Goal: Task Accomplishment & Management: Use online tool/utility

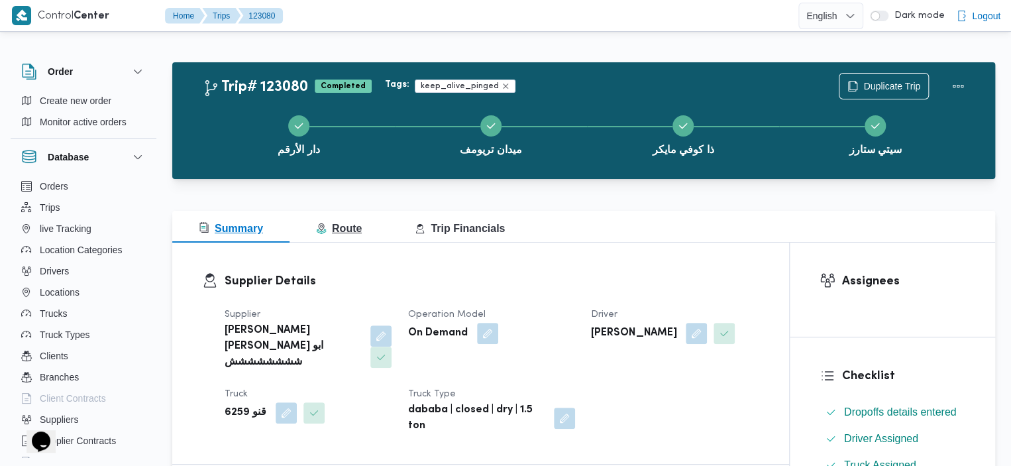
click at [340, 225] on span "Route" at bounding box center [339, 228] width 46 height 11
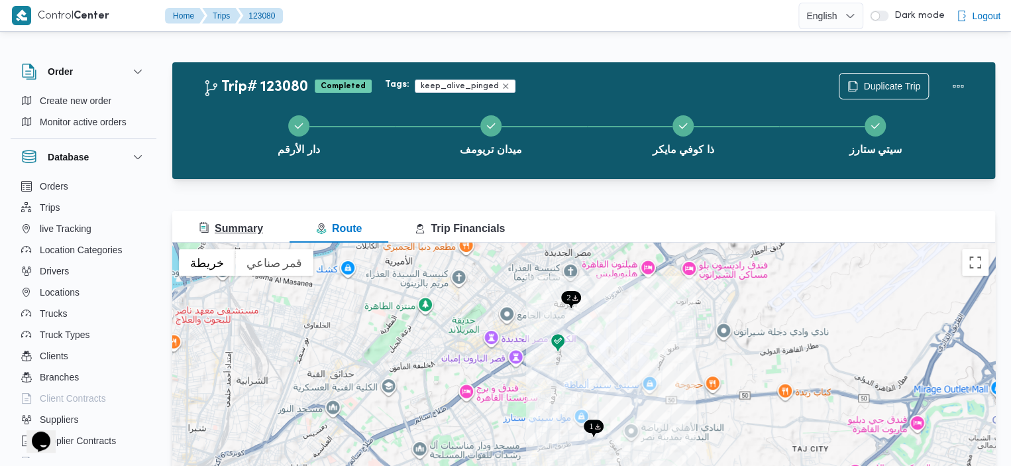
click at [264, 230] on button "Summary" at bounding box center [230, 227] width 117 height 32
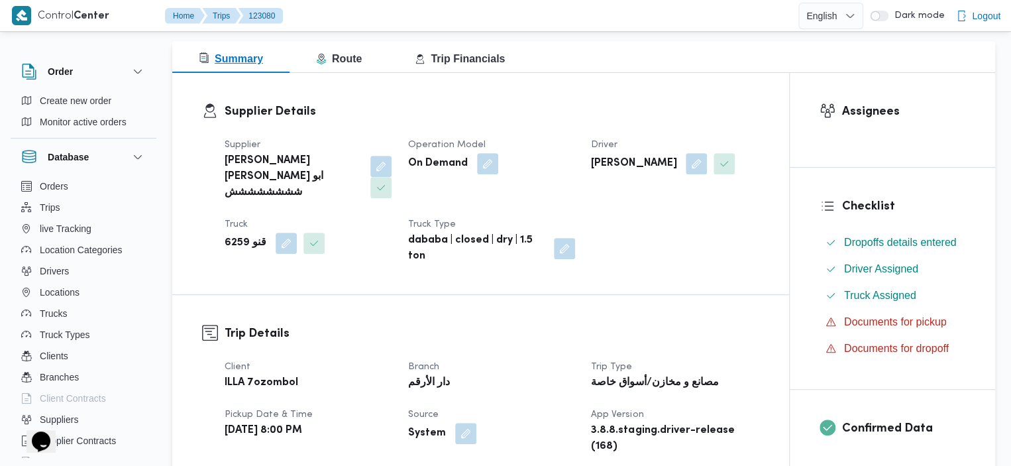
scroll to position [156, 0]
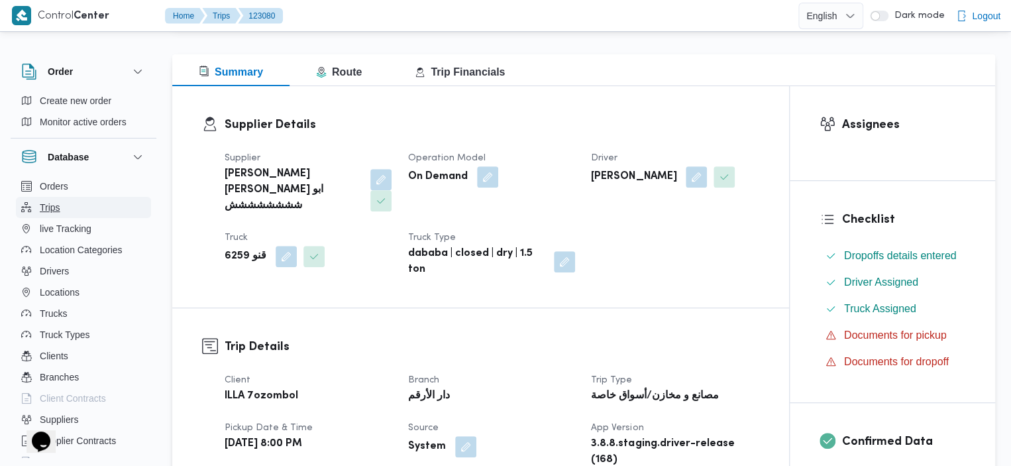
click at [92, 207] on button "Trips" at bounding box center [83, 207] width 135 height 21
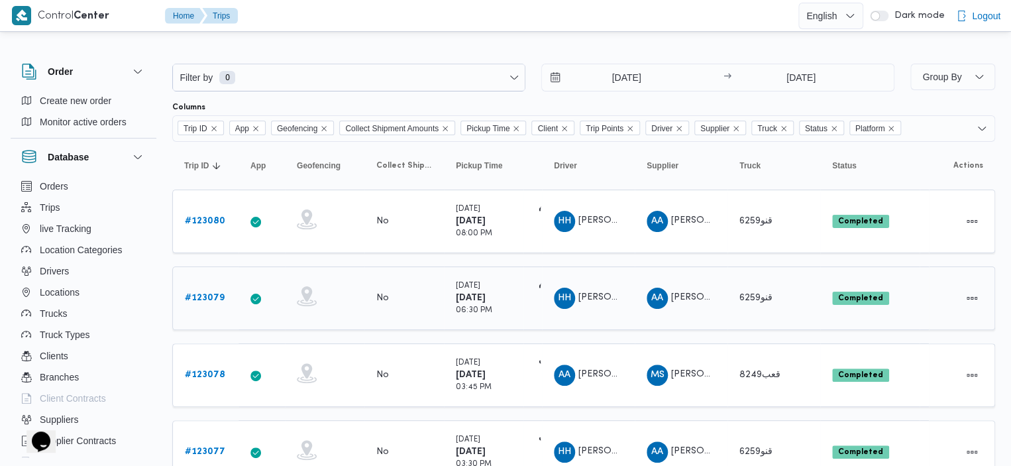
click at [209, 296] on b "# 123079" at bounding box center [205, 298] width 40 height 9
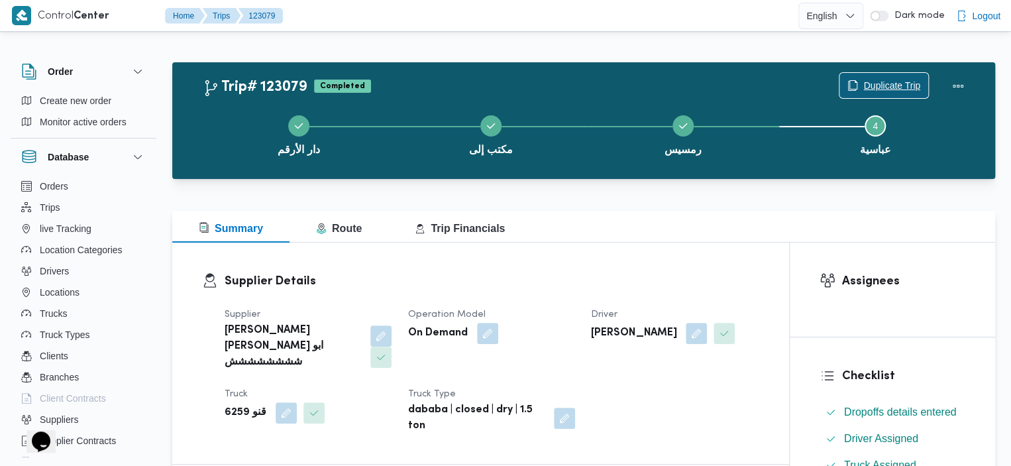
click at [890, 80] on span "Duplicate Trip" at bounding box center [892, 86] width 57 height 16
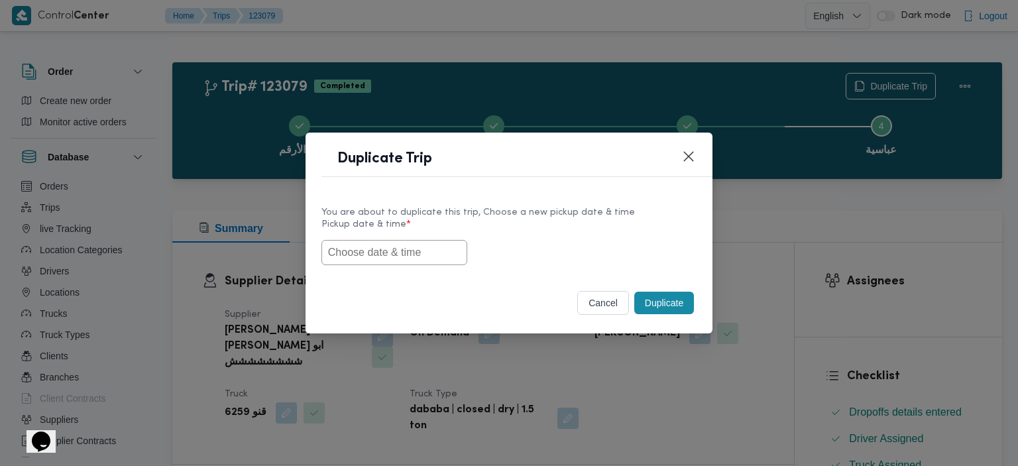
click at [390, 256] on input "text" at bounding box center [394, 252] width 146 height 25
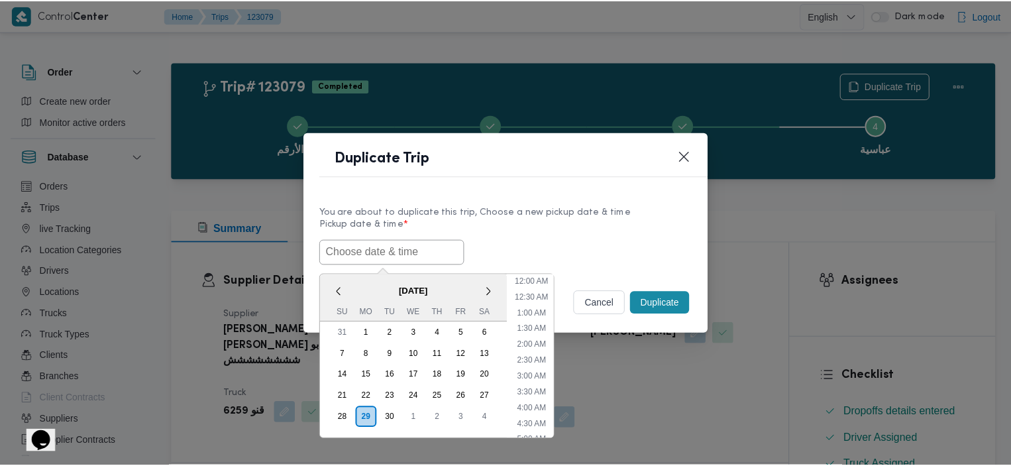
scroll to position [308, 0]
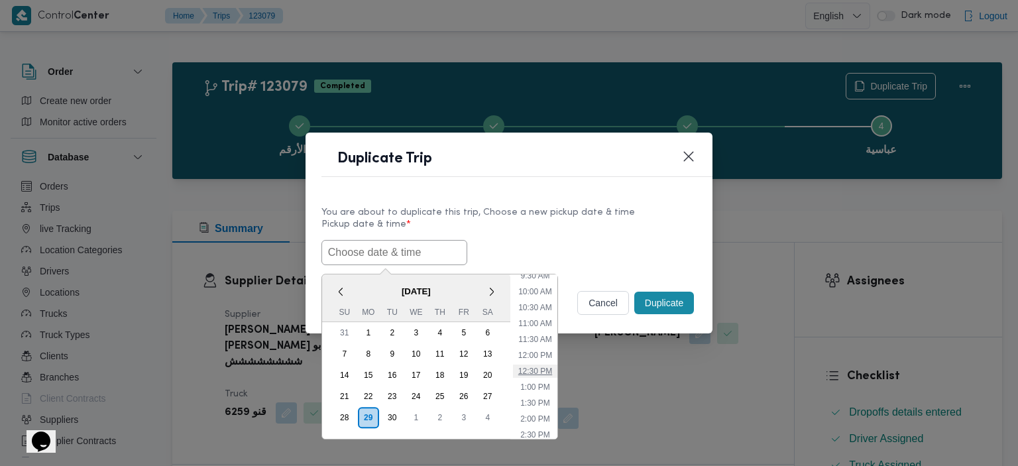
click at [534, 367] on li "12:30 PM" at bounding box center [535, 371] width 44 height 13
type input "[DATE] 12:30PM"
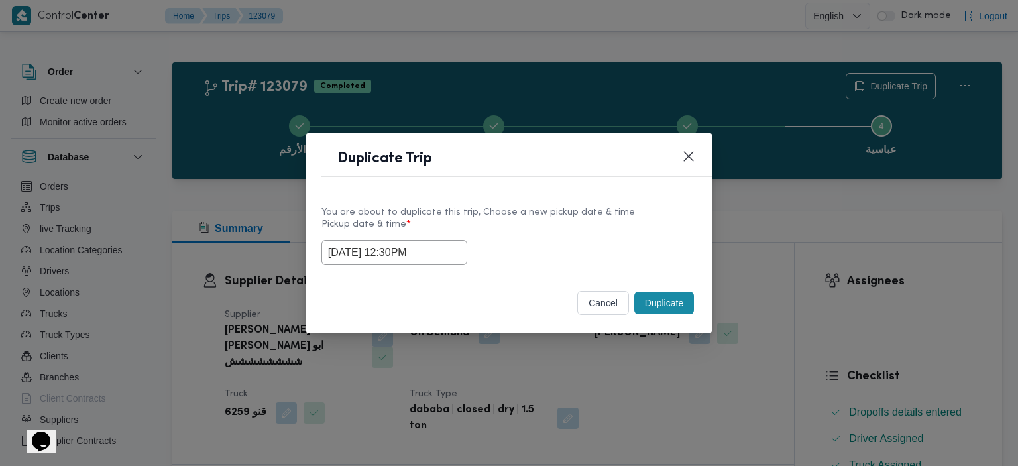
click at [663, 300] on button "Duplicate" at bounding box center [664, 303] width 60 height 23
